Goal: Task Accomplishment & Management: Complete application form

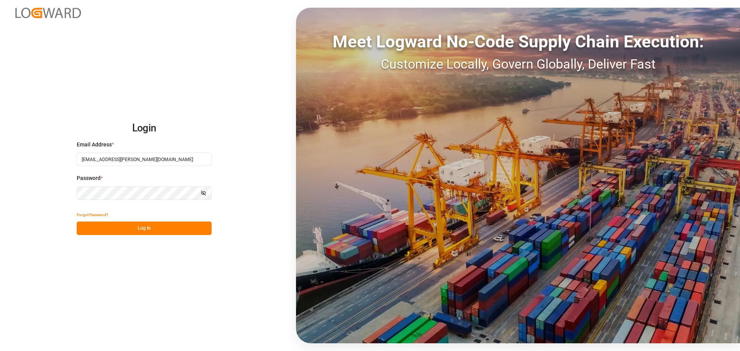
click at [123, 232] on button "Log In" at bounding box center [144, 228] width 135 height 13
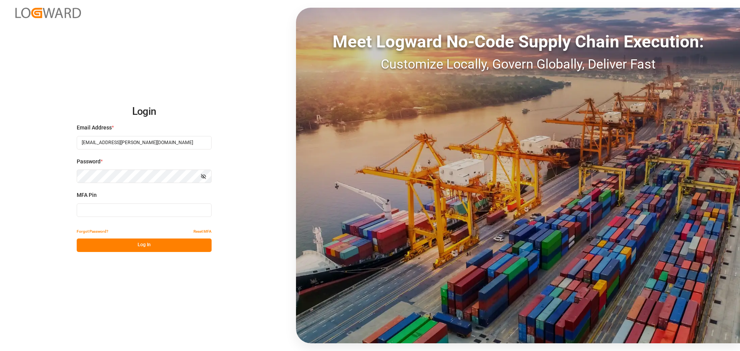
click at [117, 213] on input at bounding box center [144, 210] width 135 height 13
click at [123, 211] on input at bounding box center [144, 210] width 135 height 13
type input "908574"
click at [128, 244] on button "Log In" at bounding box center [144, 245] width 135 height 13
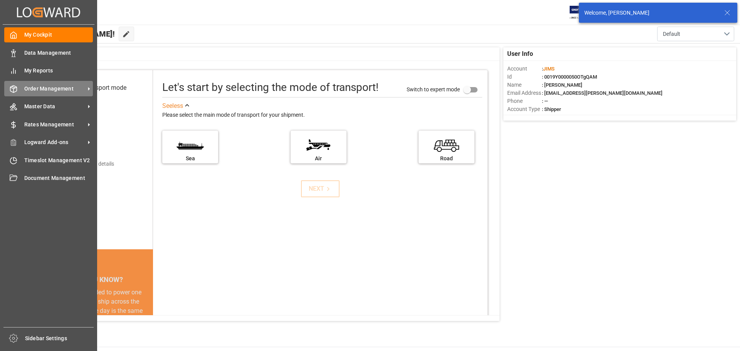
click at [15, 96] on div "Order Management Order Management" at bounding box center [48, 88] width 89 height 15
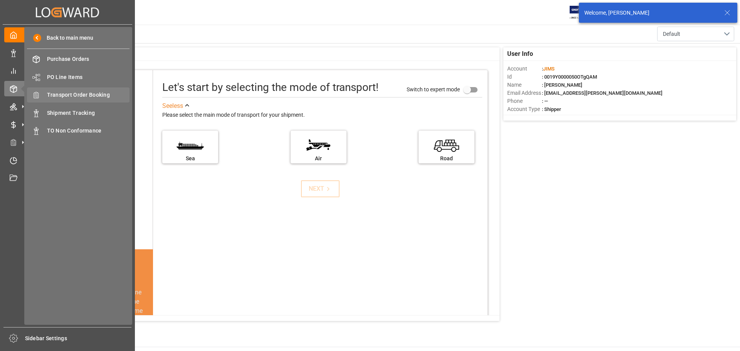
click at [74, 97] on span "Transport Order Booking" at bounding box center [88, 95] width 83 height 8
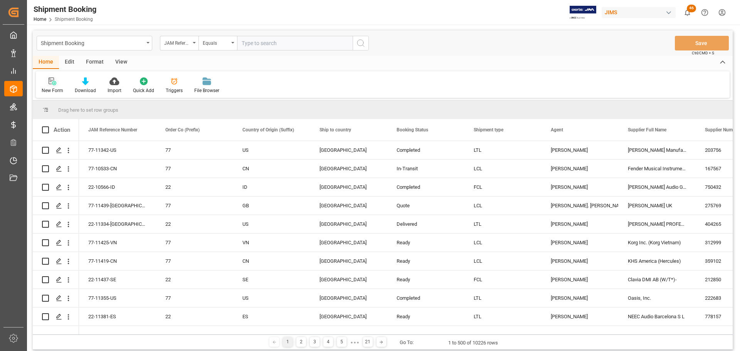
click at [47, 87] on div "New Form" at bounding box center [53, 90] width 22 height 7
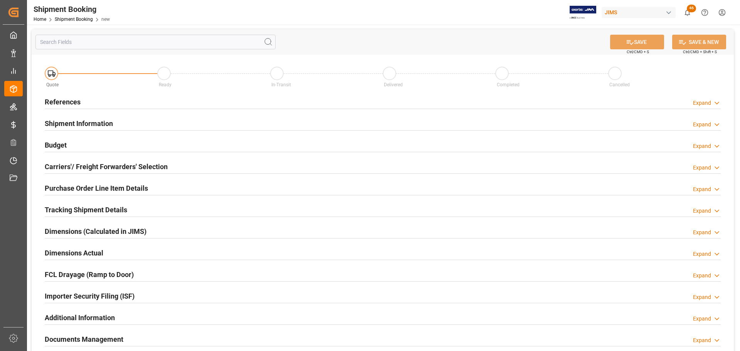
click at [95, 100] on div "References Expand" at bounding box center [383, 101] width 676 height 15
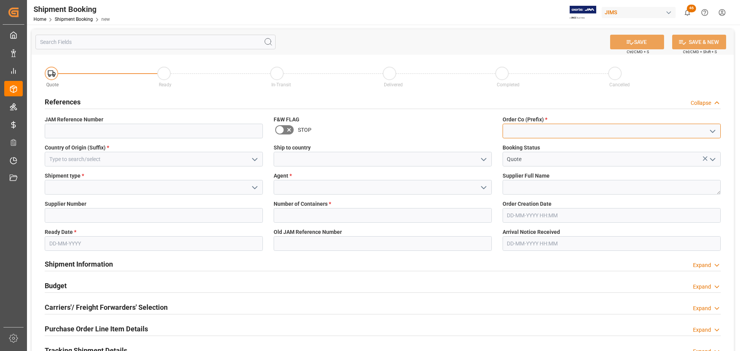
click at [510, 131] on input at bounding box center [612, 131] width 218 height 15
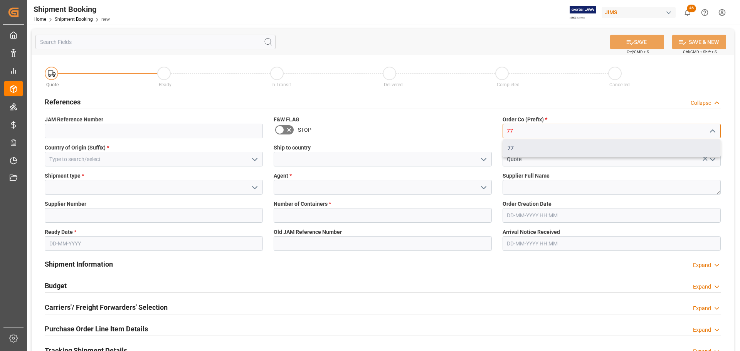
click at [507, 146] on div "77" at bounding box center [611, 148] width 217 height 17
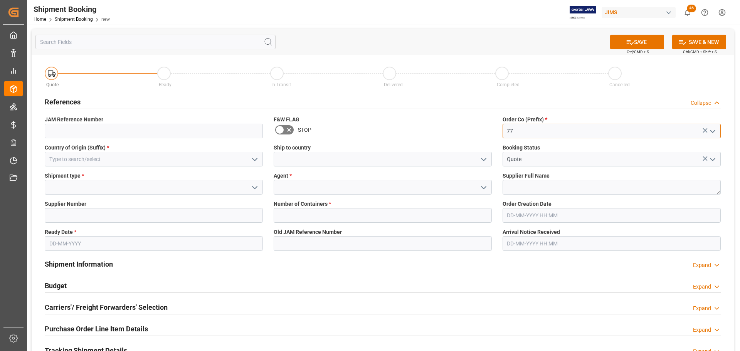
type input "77"
click at [157, 155] on input at bounding box center [154, 159] width 218 height 15
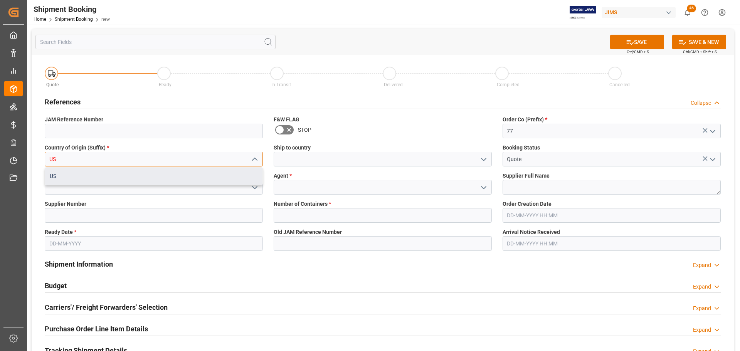
click at [131, 174] on div "US" at bounding box center [153, 176] width 217 height 17
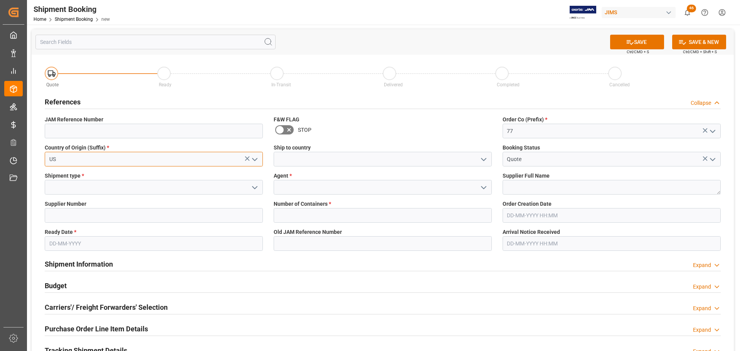
type input "US"
click at [338, 157] on input at bounding box center [383, 159] width 218 height 15
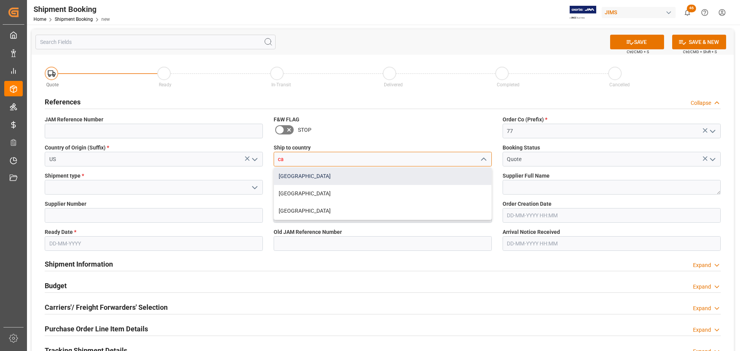
click at [290, 173] on div "[GEOGRAPHIC_DATA]" at bounding box center [382, 176] width 217 height 17
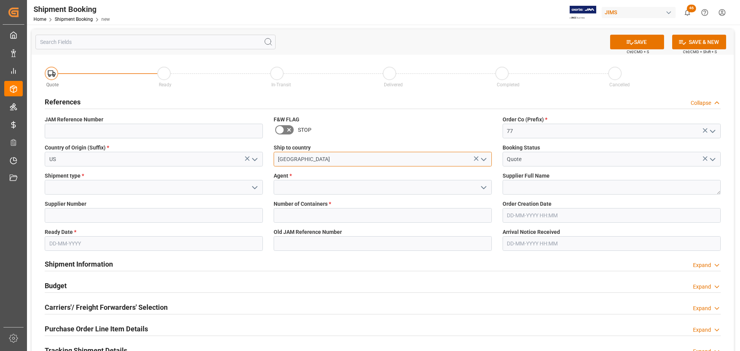
type input "[GEOGRAPHIC_DATA]"
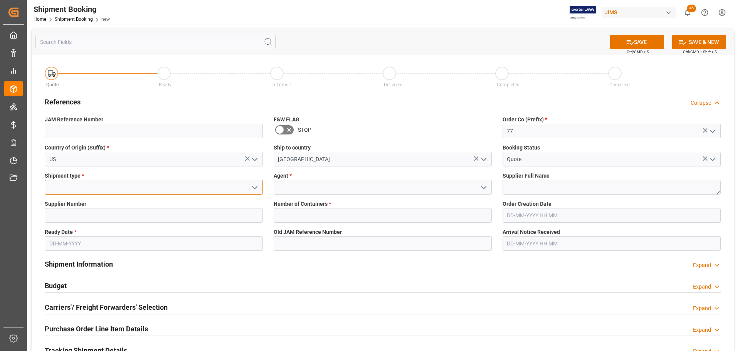
click at [161, 181] on input at bounding box center [154, 187] width 218 height 15
click at [163, 202] on div "LTL" at bounding box center [153, 204] width 217 height 17
type input "LTL"
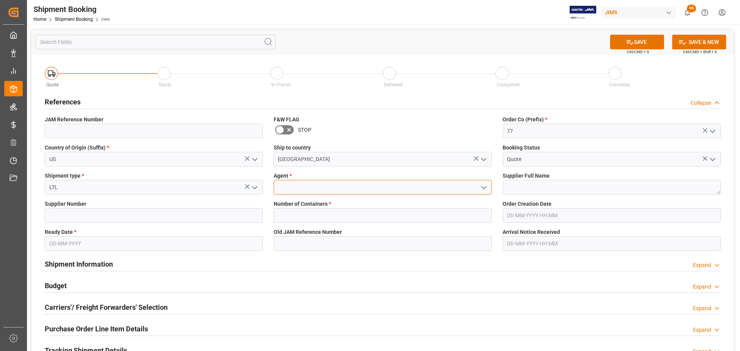
click at [392, 185] on input at bounding box center [383, 187] width 218 height 15
click at [368, 210] on div "[PERSON_NAME]" at bounding box center [382, 204] width 217 height 17
type input "[PERSON_NAME]"
click at [165, 244] on input "text" at bounding box center [154, 243] width 218 height 15
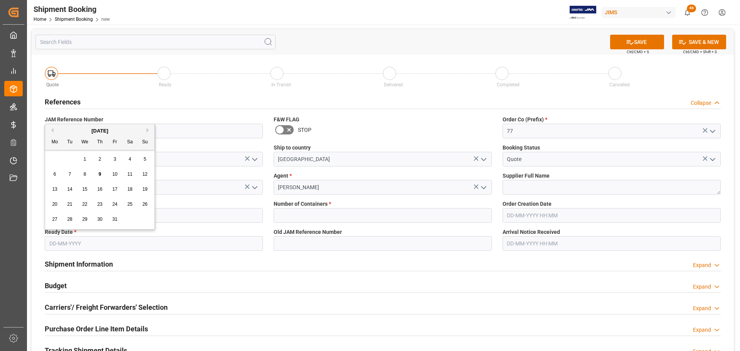
click at [101, 172] on span "9" at bounding box center [100, 174] width 3 height 5
type input "[DATE]"
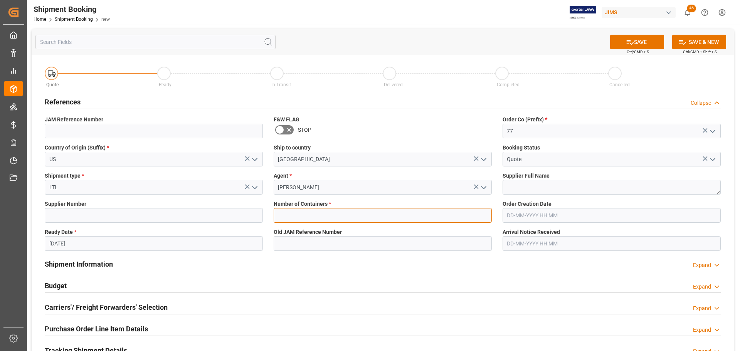
click at [338, 213] on input "text" at bounding box center [383, 215] width 218 height 15
type input "0"
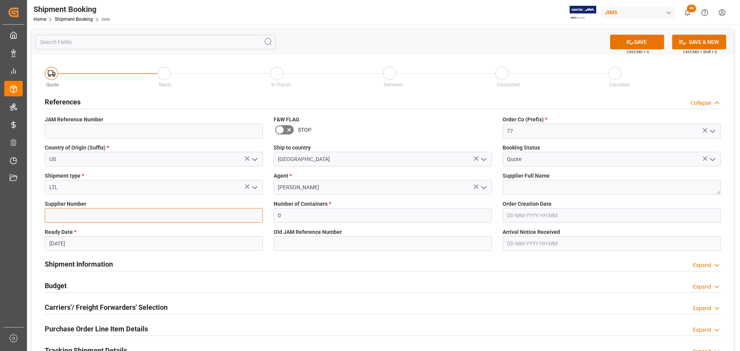
click at [130, 214] on input at bounding box center [154, 215] width 218 height 15
paste input "1234"
type input "1234"
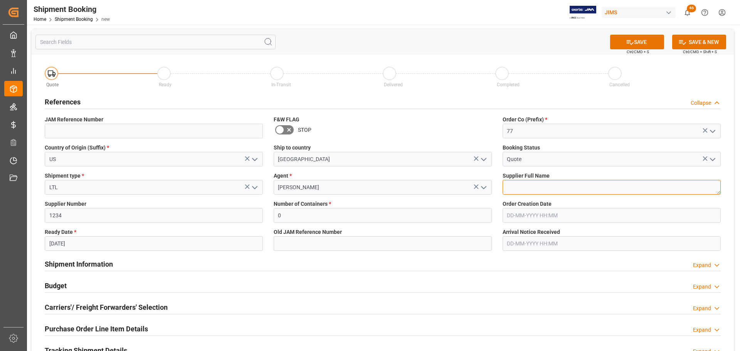
click at [534, 182] on textarea at bounding box center [612, 187] width 218 height 15
paste textarea "Op Tech USA Inc."
type textarea "Op Tech USA Inc."
click at [632, 40] on icon at bounding box center [630, 42] width 8 height 8
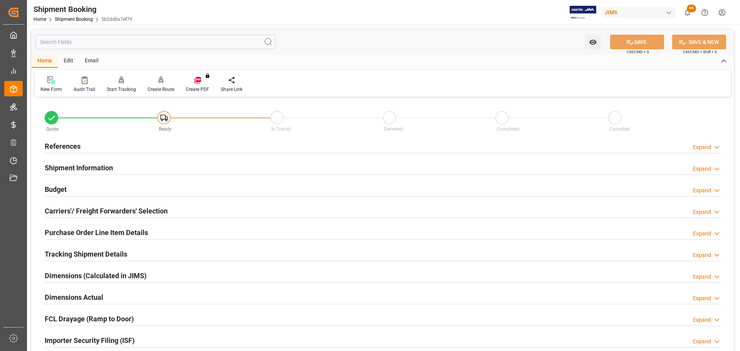
click at [86, 148] on div "References Expand" at bounding box center [383, 145] width 676 height 15
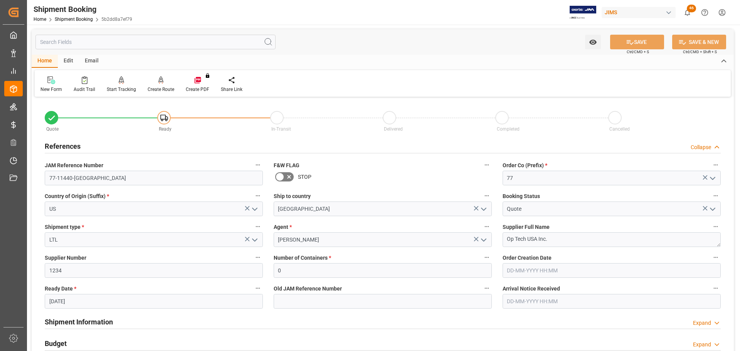
click at [110, 144] on div "References Collapse" at bounding box center [383, 145] width 676 height 15
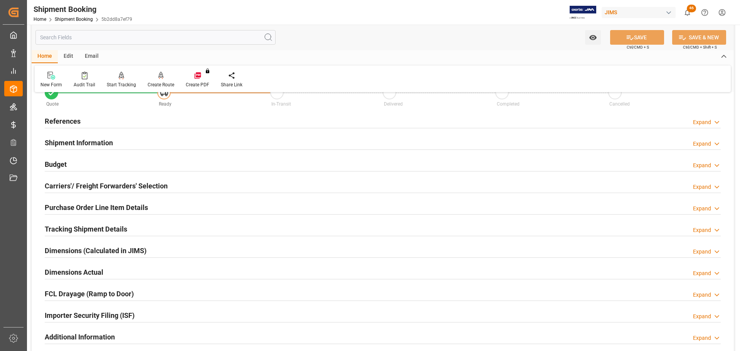
scroll to position [39, 0]
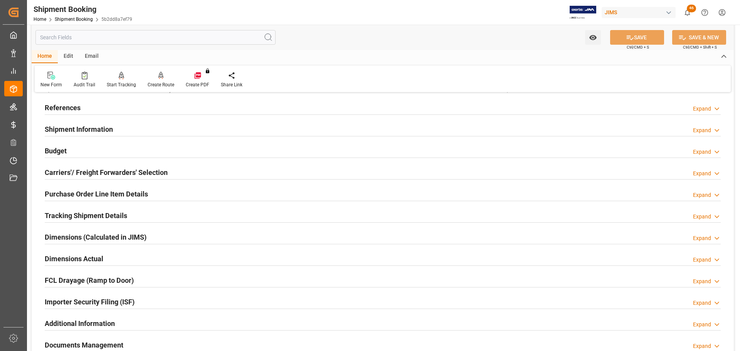
click at [120, 168] on h2 "Carriers'/ Freight Forwarders' Selection" at bounding box center [106, 172] width 123 height 10
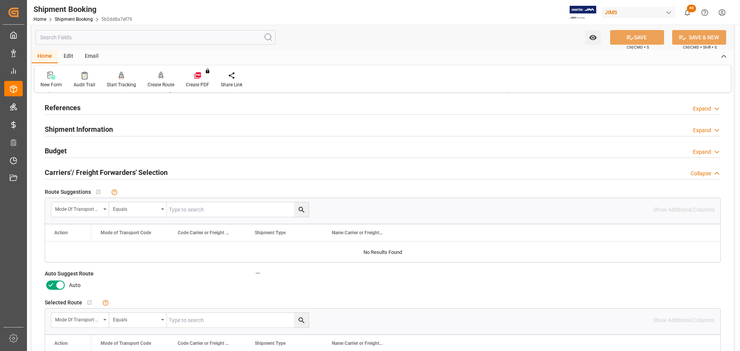
click at [62, 282] on icon at bounding box center [60, 285] width 9 height 9
click at [0, 0] on input "checkbox" at bounding box center [0, 0] width 0 height 0
click at [640, 37] on button "SAVE" at bounding box center [637, 37] width 54 height 15
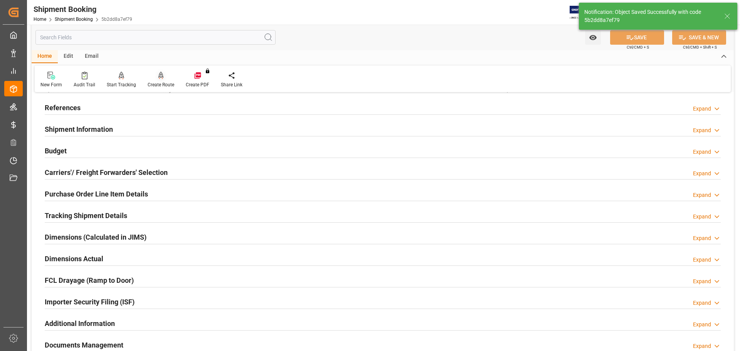
click at [159, 76] on icon at bounding box center [160, 76] width 5 height 8
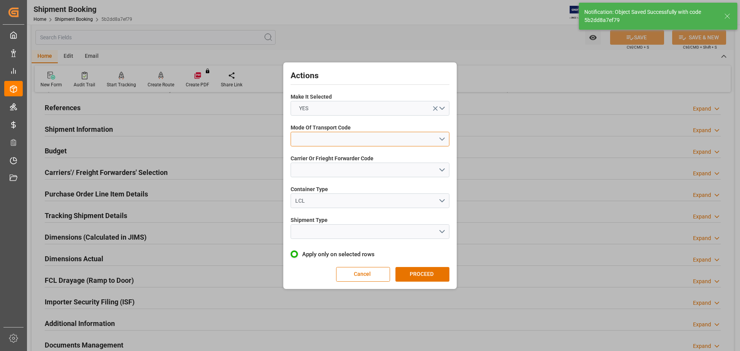
click at [366, 142] on button "open menu" at bounding box center [370, 139] width 159 height 15
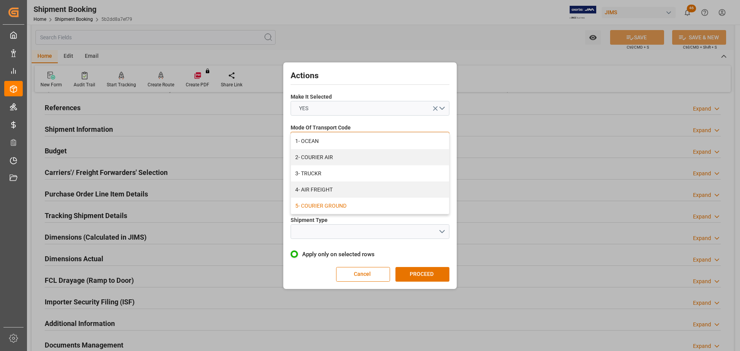
click at [330, 203] on div "5- COURIER GROUND" at bounding box center [370, 206] width 158 height 16
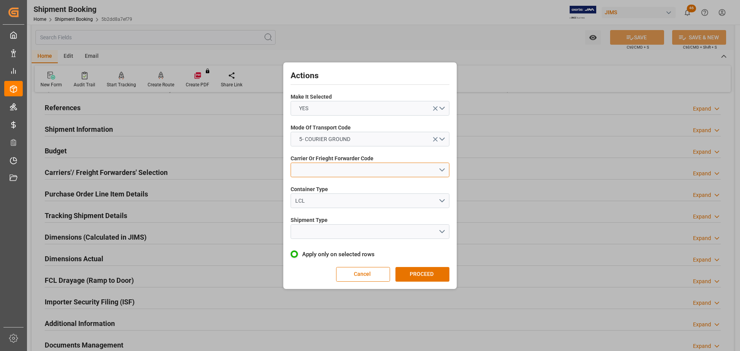
click at [353, 174] on button "open menu" at bounding box center [370, 170] width 159 height 15
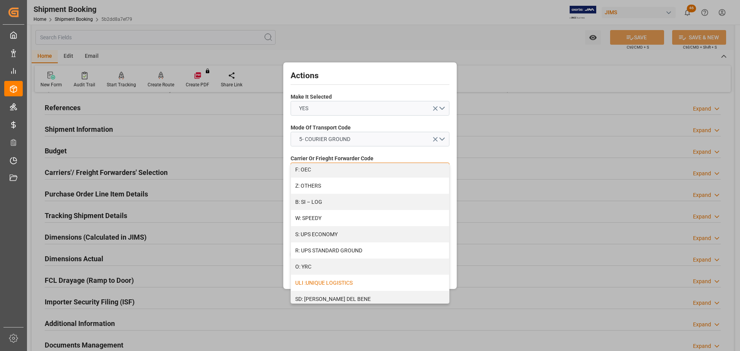
scroll to position [443, 0]
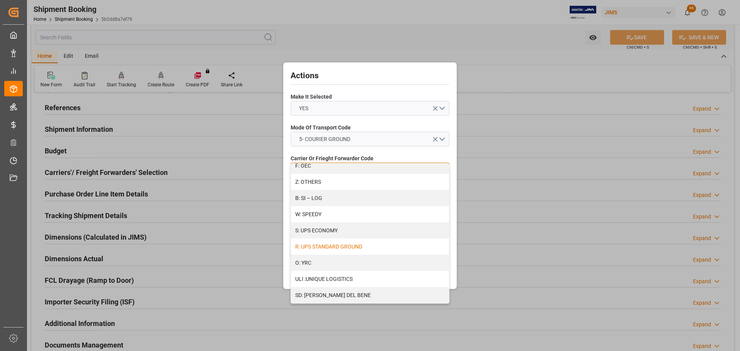
click at [343, 251] on div "R: UPS STANDARD GROUND" at bounding box center [370, 247] width 158 height 16
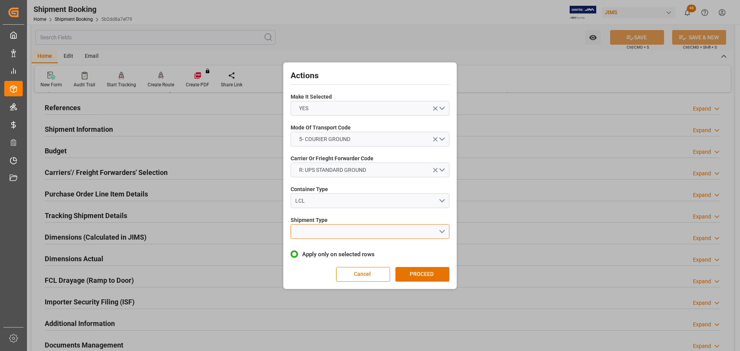
click at [345, 235] on button "open menu" at bounding box center [370, 231] width 159 height 15
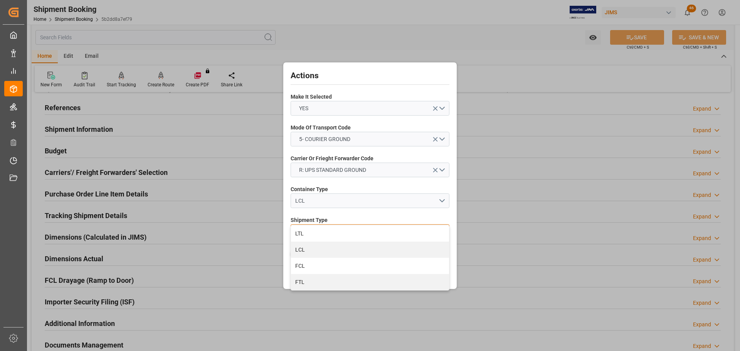
click at [345, 235] on div "LTL" at bounding box center [370, 233] width 158 height 16
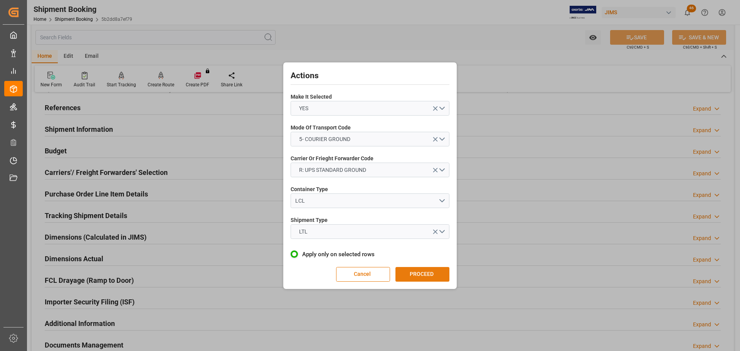
click at [427, 277] on button "PROCEED" at bounding box center [422, 274] width 54 height 15
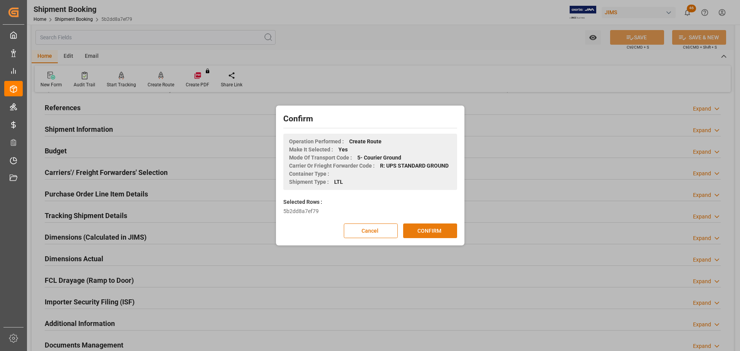
click at [420, 234] on button "CONFIRM" at bounding box center [430, 231] width 54 height 15
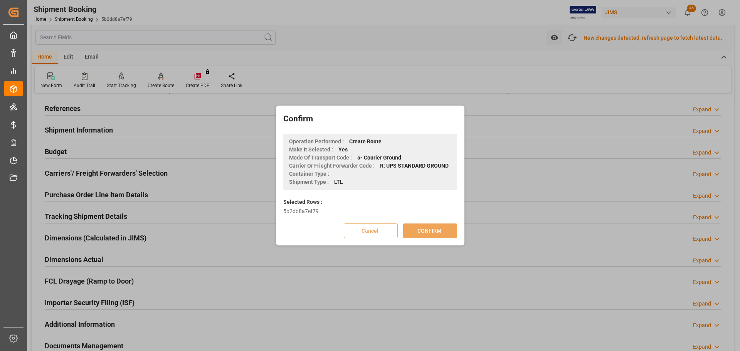
scroll to position [39, 0]
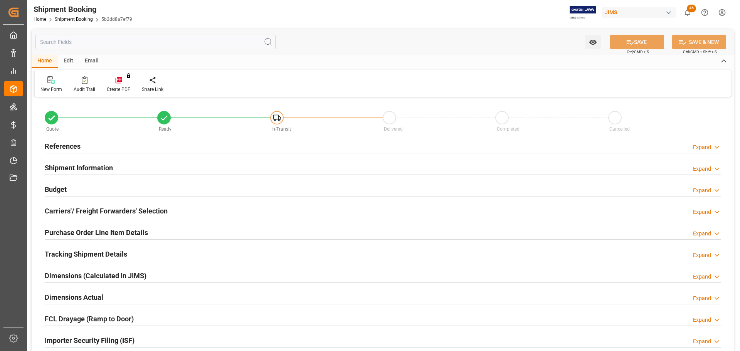
type input "0"
type input "[DATE]"
click at [87, 145] on div "References Expand" at bounding box center [383, 145] width 676 height 15
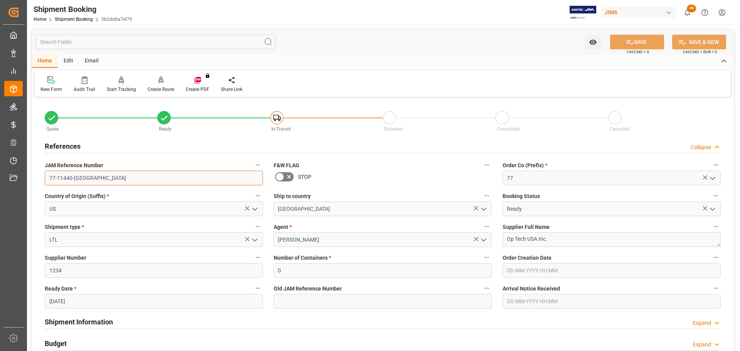
drag, startPoint x: 90, startPoint y: 175, endPoint x: 39, endPoint y: 168, distance: 52.0
click at [39, 168] on div "Quote Ready In-Transit Delivered Completed Cancelled References Collapse JAM Re…" at bounding box center [383, 338] width 702 height 479
click at [60, 148] on h2 "References" at bounding box center [63, 146] width 36 height 10
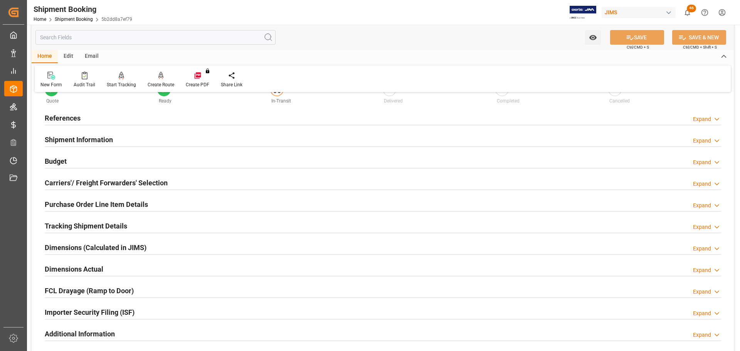
scroll to position [77, 0]
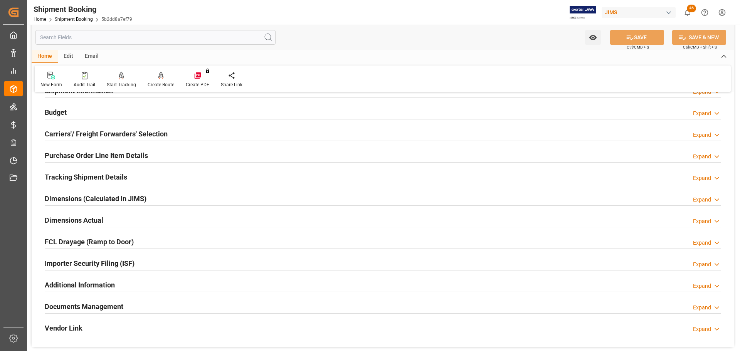
click at [78, 114] on div "Budget Expand" at bounding box center [383, 111] width 676 height 15
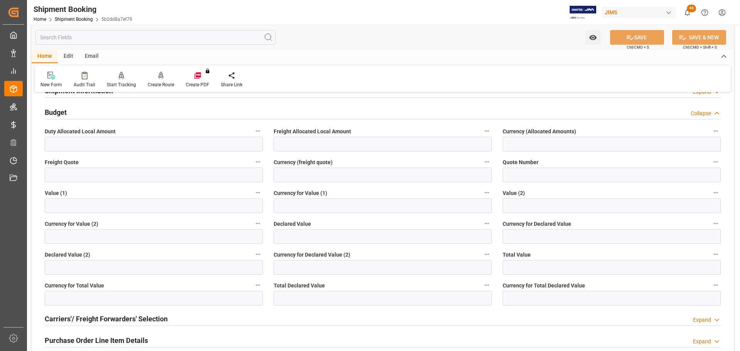
click at [78, 114] on div "Budget Collapse" at bounding box center [383, 111] width 676 height 15
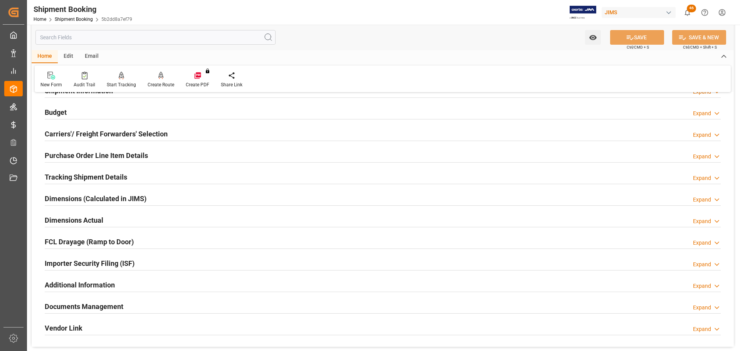
click at [85, 131] on h2 "Carriers'/ Freight Forwarders' Selection" at bounding box center [106, 134] width 123 height 10
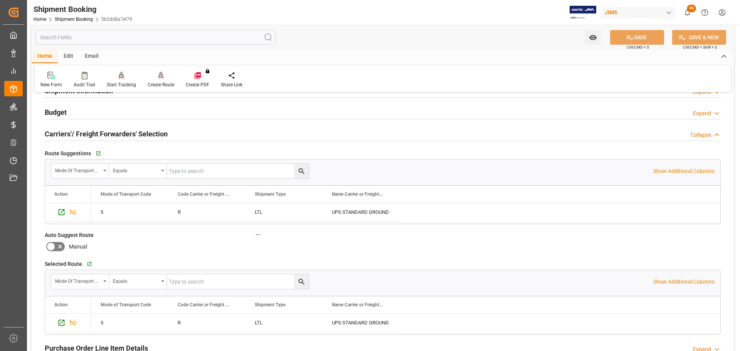
click at [114, 130] on h2 "Carriers'/ Freight Forwarders' Selection" at bounding box center [106, 134] width 123 height 10
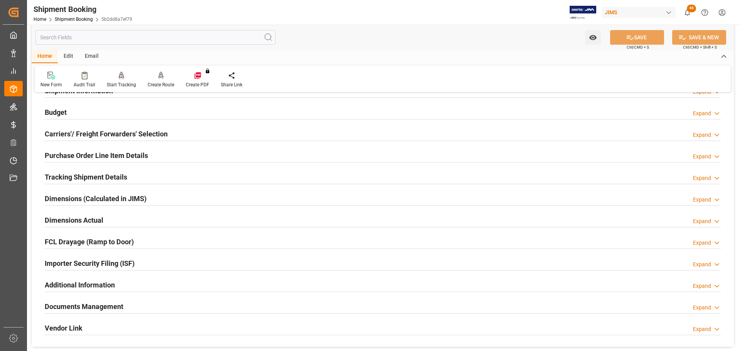
scroll to position [0, 0]
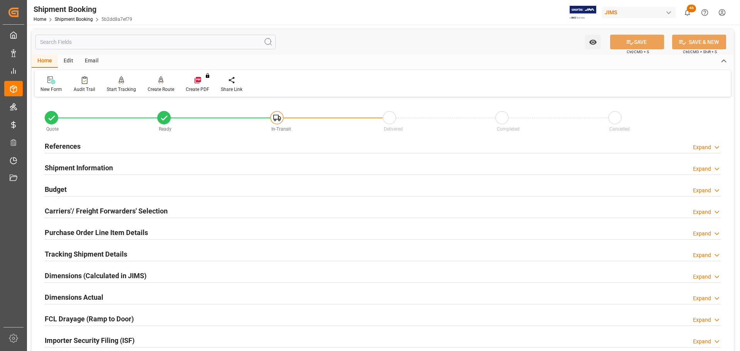
click at [103, 145] on div "References Expand" at bounding box center [383, 145] width 676 height 15
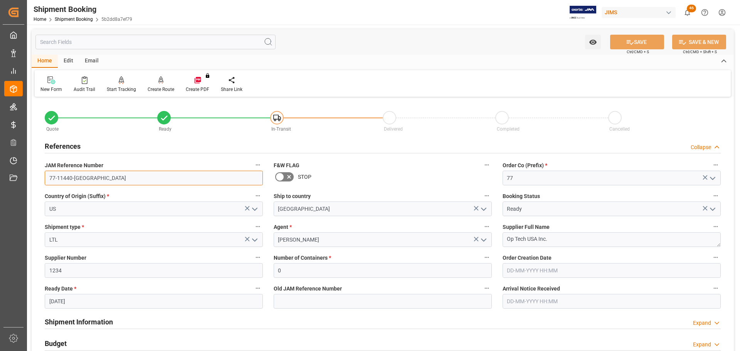
drag, startPoint x: 93, startPoint y: 171, endPoint x: 42, endPoint y: 175, distance: 51.1
click at [42, 175] on div "JAM Reference Number 77-11440-[GEOGRAPHIC_DATA]" at bounding box center [153, 172] width 229 height 31
